Goal: Transaction & Acquisition: Purchase product/service

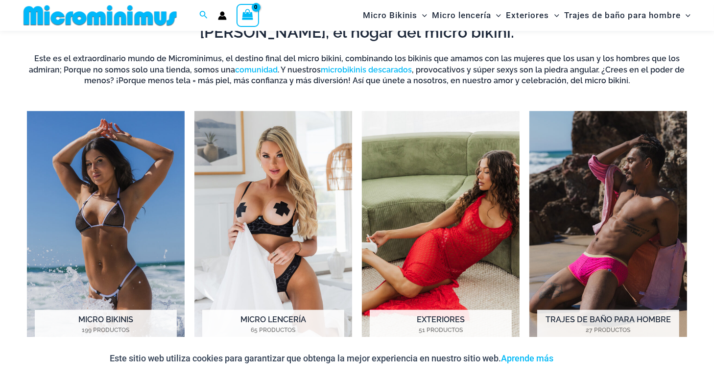
scroll to position [724, 0]
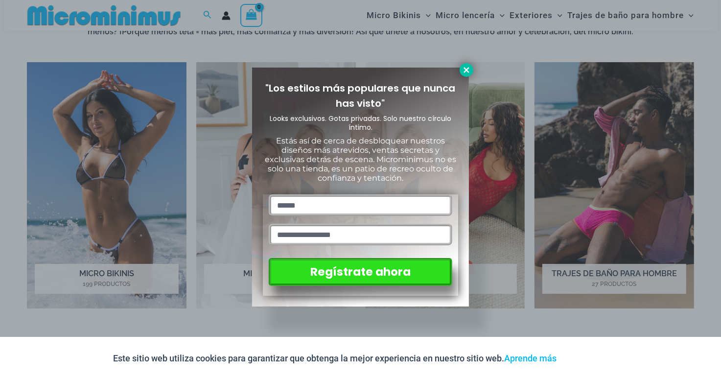
click at [466, 71] on icon at bounding box center [466, 70] width 9 height 9
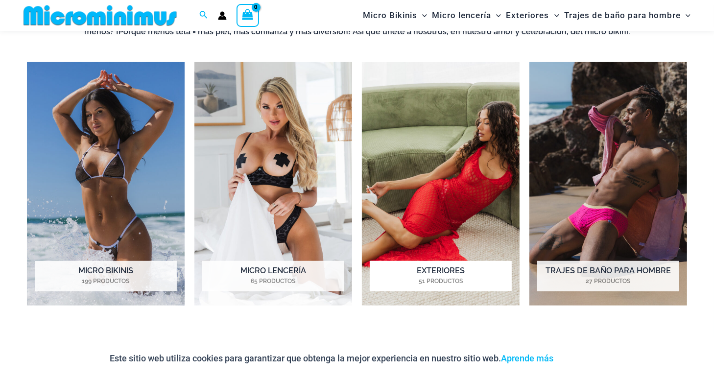
click at [398, 197] on img "Visitar la categoría de productos Exterior" at bounding box center [441, 183] width 158 height 243
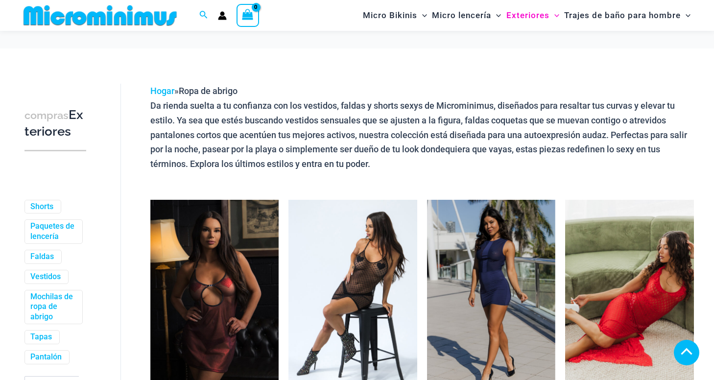
scroll to position [196, 0]
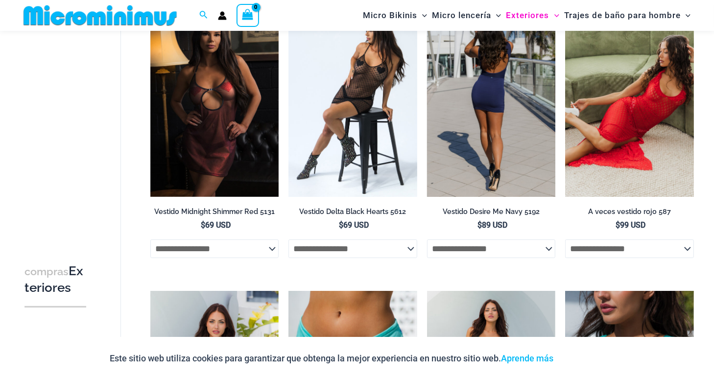
click at [490, 161] on img at bounding box center [491, 100] width 129 height 193
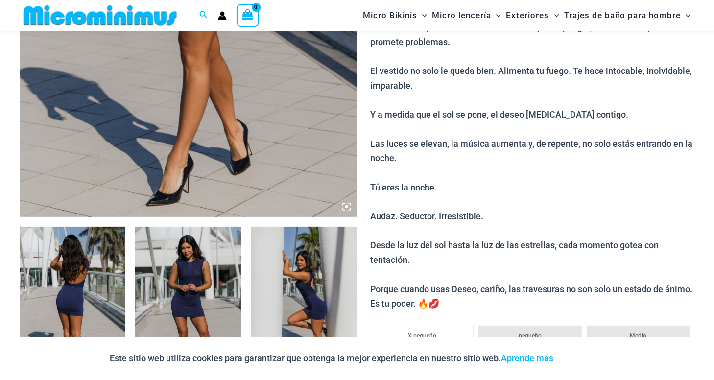
scroll to position [333, 0]
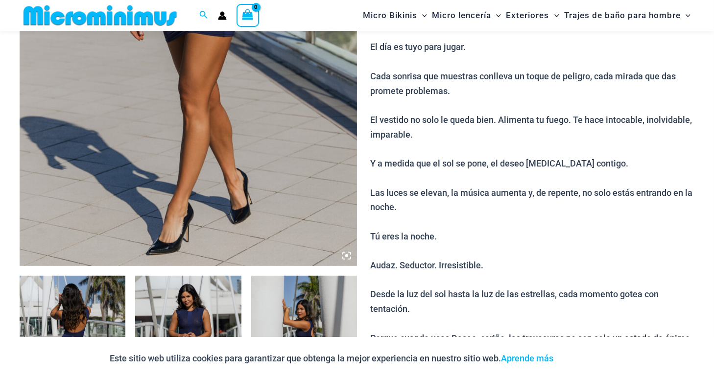
click at [203, 149] on img at bounding box center [188, 13] width 337 height 506
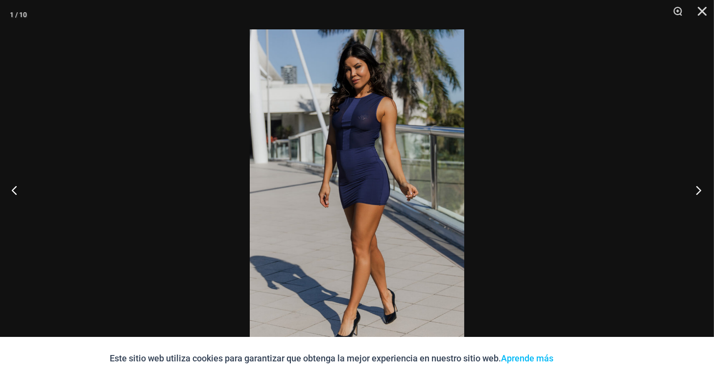
click at [699, 193] on button "Próximo" at bounding box center [695, 189] width 37 height 49
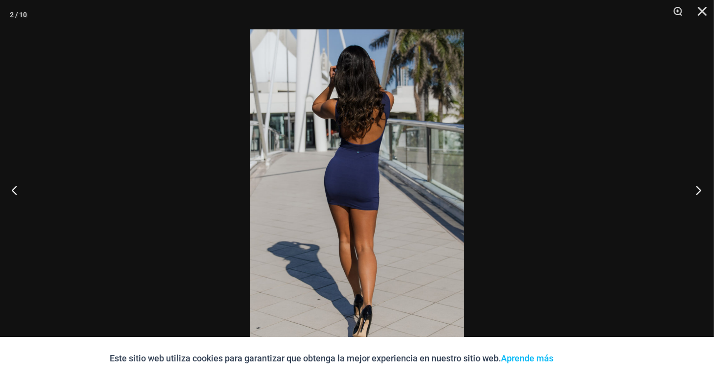
click at [700, 192] on button "Próximo" at bounding box center [695, 189] width 37 height 49
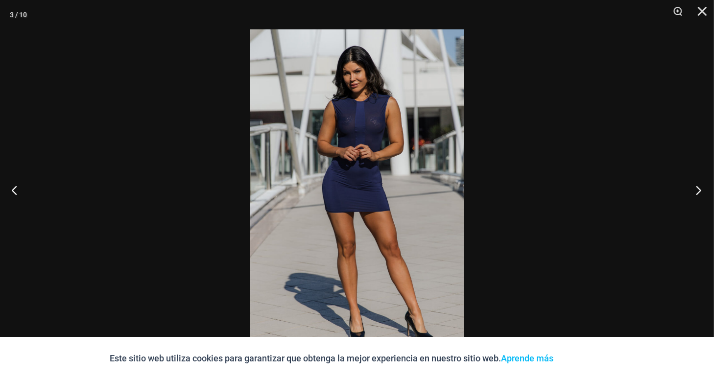
click at [700, 192] on button "Próximo" at bounding box center [695, 189] width 37 height 49
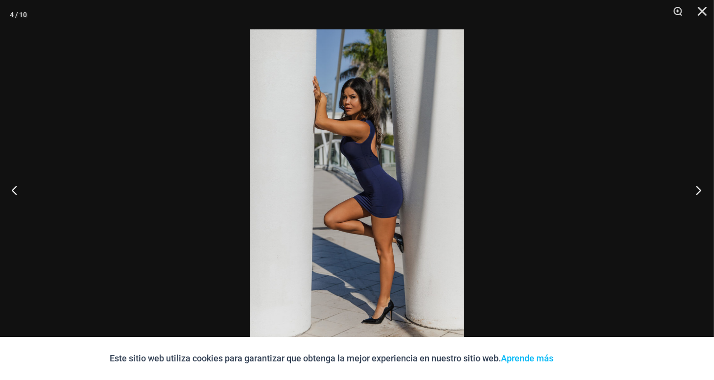
click at [700, 192] on button "Próximo" at bounding box center [695, 189] width 37 height 49
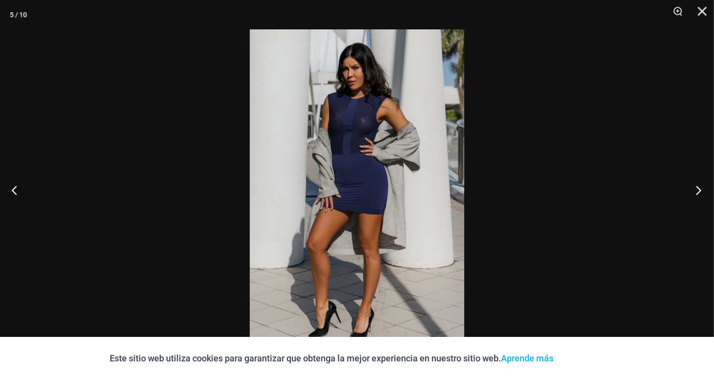
click at [700, 192] on button "Próximo" at bounding box center [695, 189] width 37 height 49
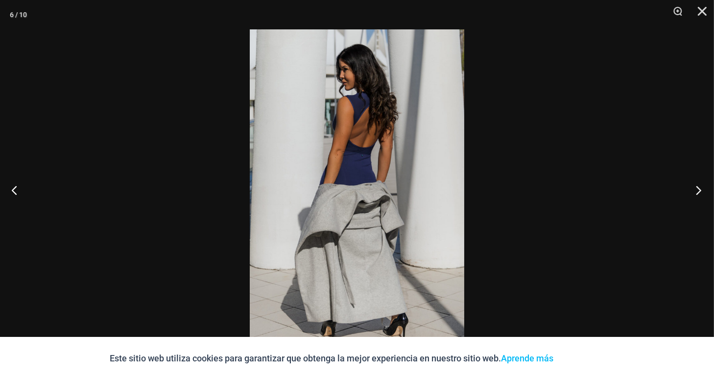
click at [700, 192] on button "Próximo" at bounding box center [695, 189] width 37 height 49
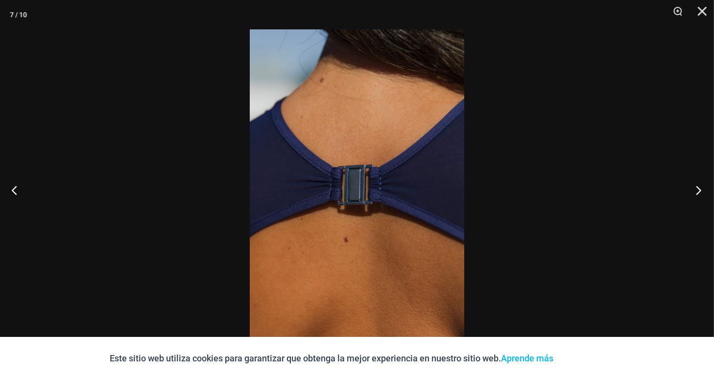
click at [702, 191] on button "Próximo" at bounding box center [695, 189] width 37 height 49
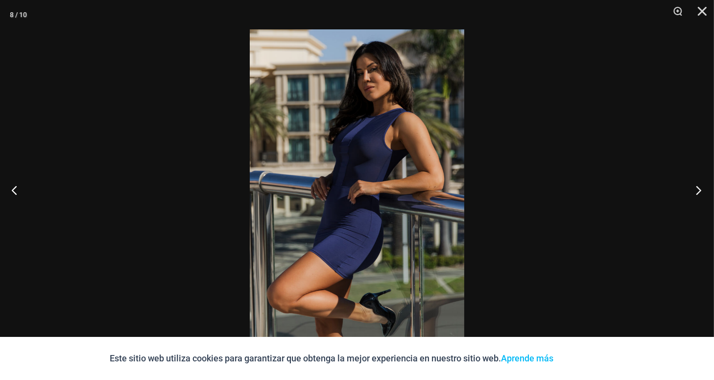
click at [702, 191] on button "Próximo" at bounding box center [695, 189] width 37 height 49
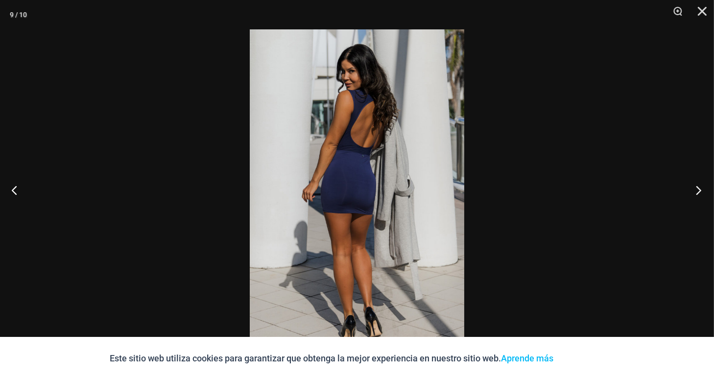
click at [702, 191] on button "Próximo" at bounding box center [695, 189] width 37 height 49
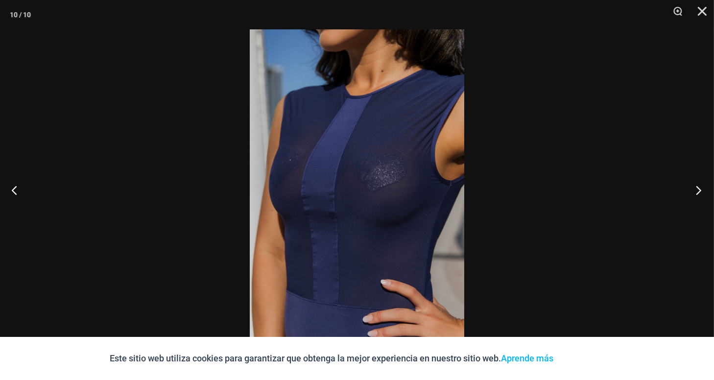
click at [703, 191] on button "Próximo" at bounding box center [695, 189] width 37 height 49
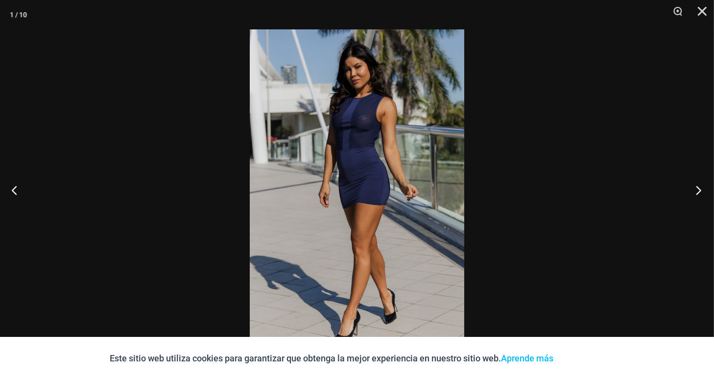
click at [705, 191] on button "Próximo" at bounding box center [695, 189] width 37 height 49
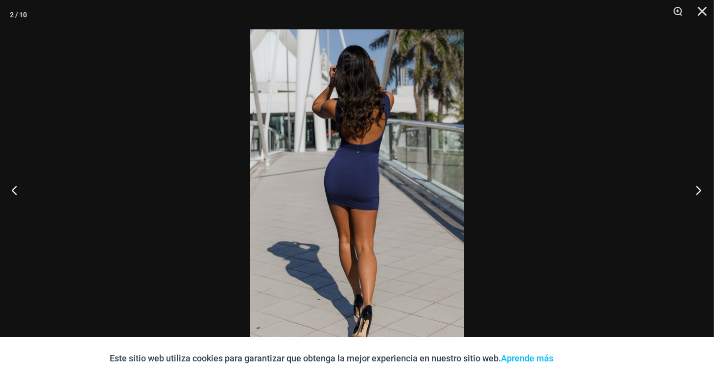
click at [705, 191] on button "Próximo" at bounding box center [695, 189] width 37 height 49
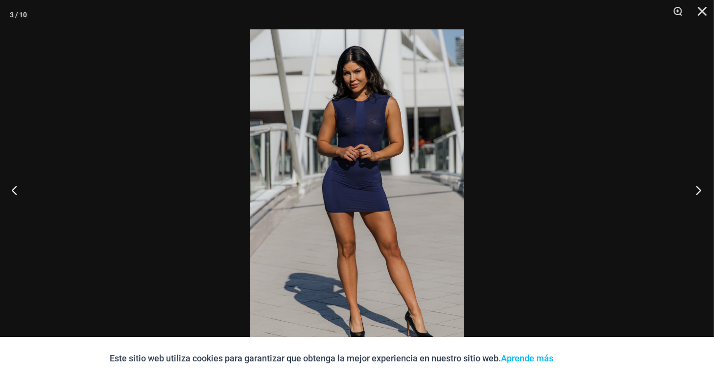
click at [703, 191] on button "Próximo" at bounding box center [695, 189] width 37 height 49
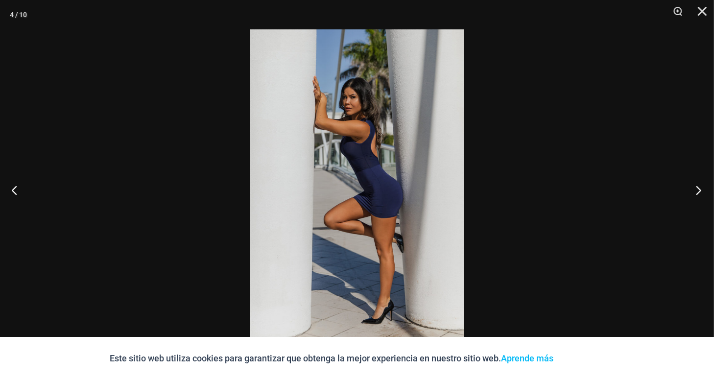
click at [703, 191] on button "Próximo" at bounding box center [695, 189] width 37 height 49
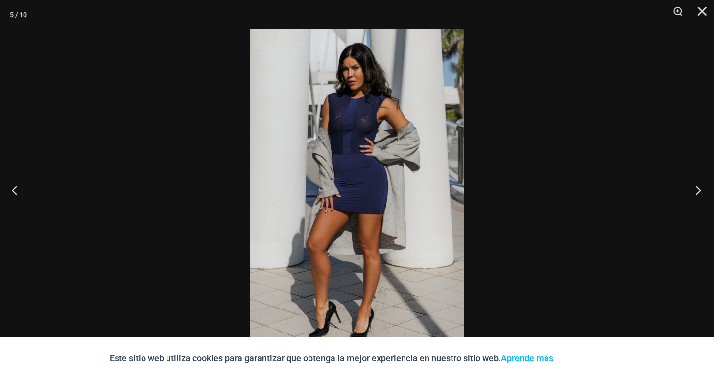
click at [702, 191] on button "Próximo" at bounding box center [695, 189] width 37 height 49
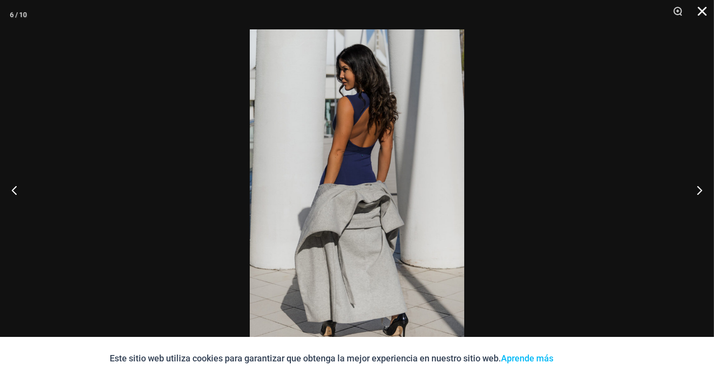
click at [699, 10] on button "Cerrar" at bounding box center [698, 14] width 24 height 29
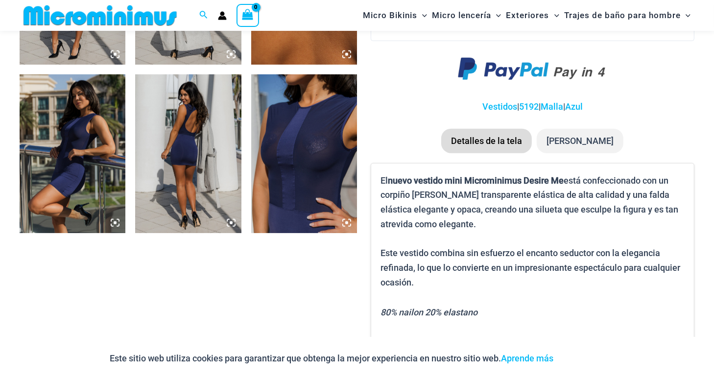
scroll to position [920, 0]
